Goal: Information Seeking & Learning: Understand process/instructions

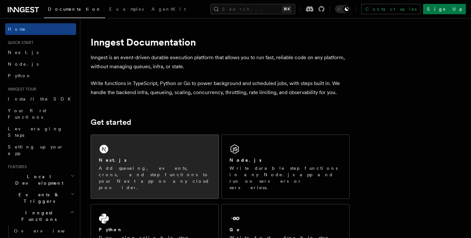
click at [133, 177] on p "Add queueing, events, crons, and step functions to your Next app on any cloud p…" at bounding box center [155, 178] width 112 height 26
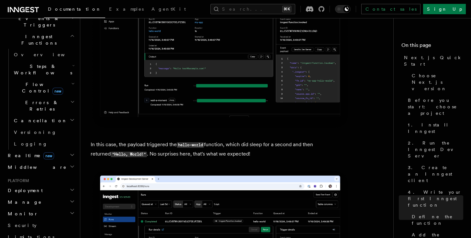
scroll to position [177, 0]
click at [27, 187] on span "Deployment" at bounding box center [24, 190] width 38 height 6
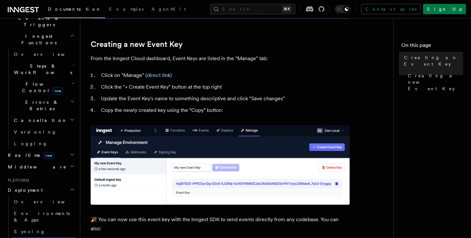
scroll to position [279, 0]
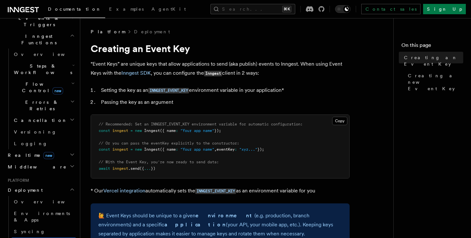
click at [70, 8] on span "Documentation" at bounding box center [74, 8] width 53 height 5
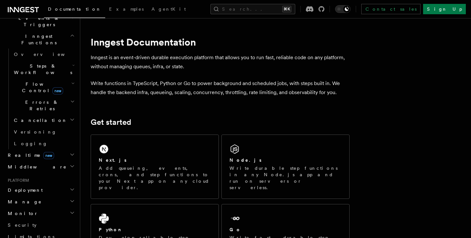
click at [32, 10] on icon at bounding box center [23, 10] width 31 height 8
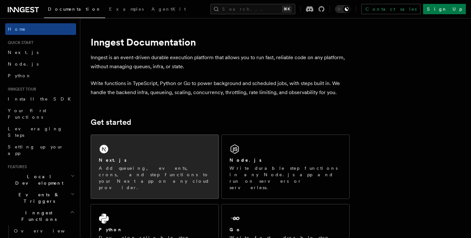
click at [145, 155] on div "Next.js Add queueing, events, crons, and step functions to your Next app on any…" at bounding box center [155, 167] width 128 height 64
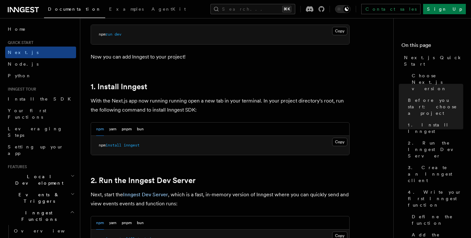
scroll to position [369, 0]
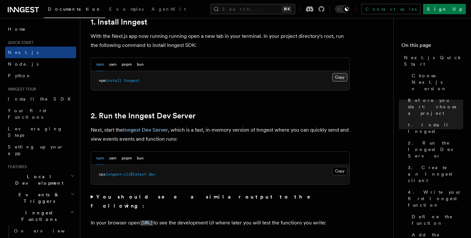
click at [332, 75] on button "Copy Copied" at bounding box center [339, 77] width 15 height 8
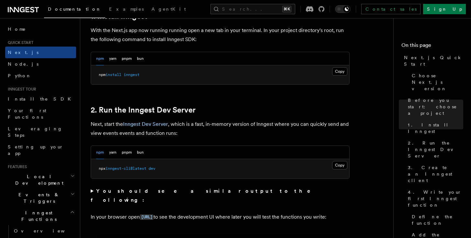
scroll to position [405, 0]
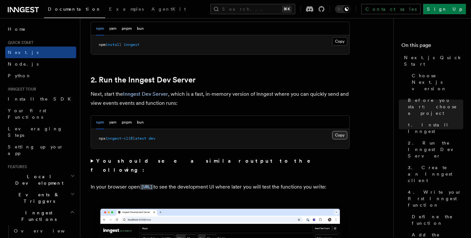
click at [343, 134] on button "Copy Copied" at bounding box center [339, 135] width 15 height 8
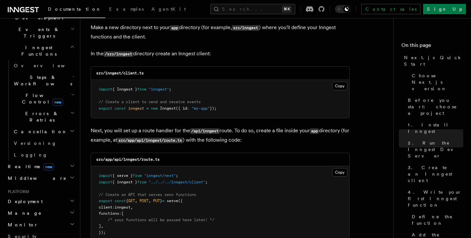
scroll to position [168, 0]
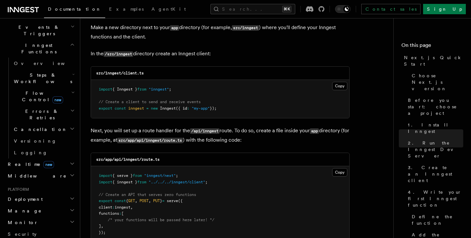
click at [43, 194] on h2 "Deployment" at bounding box center [40, 200] width 71 height 12
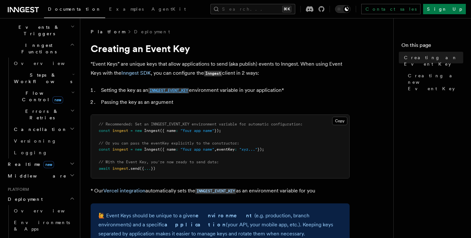
click at [169, 92] on code "INNGEST_EVENT_KEY" at bounding box center [168, 91] width 41 height 6
click at [173, 91] on code "INNGEST_EVENT_KEY" at bounding box center [168, 91] width 41 height 6
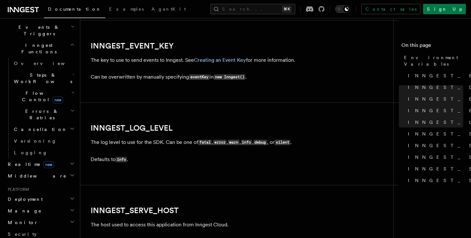
scroll to position [739, 0]
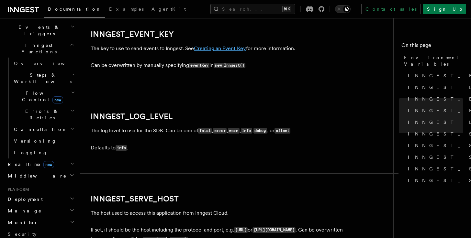
click at [230, 51] on link "Creating an Event Key" at bounding box center [220, 48] width 52 height 6
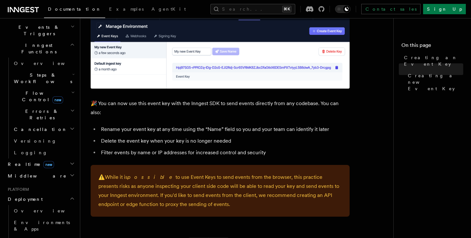
scroll to position [393, 0]
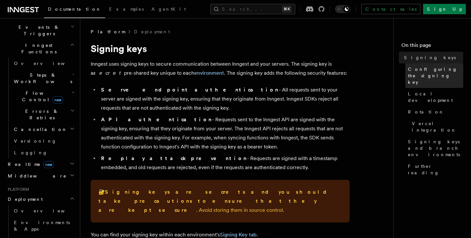
click at [431, 76] on span "Configuring the signing key" at bounding box center [435, 75] width 55 height 19
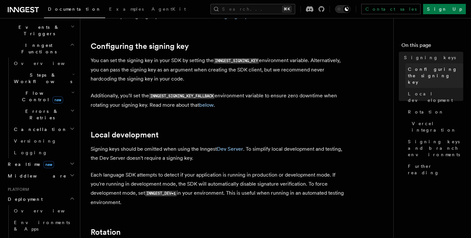
scroll to position [220, 0]
